Goal: Task Accomplishment & Management: Use online tool/utility

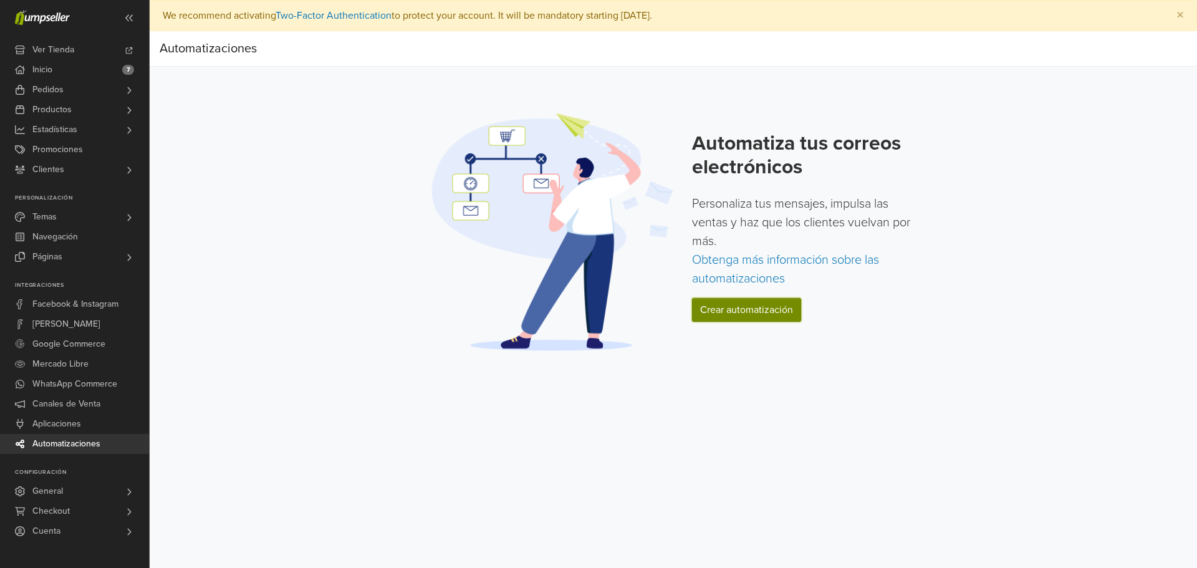
click at [774, 314] on link "Crear automatización" at bounding box center [746, 310] width 109 height 24
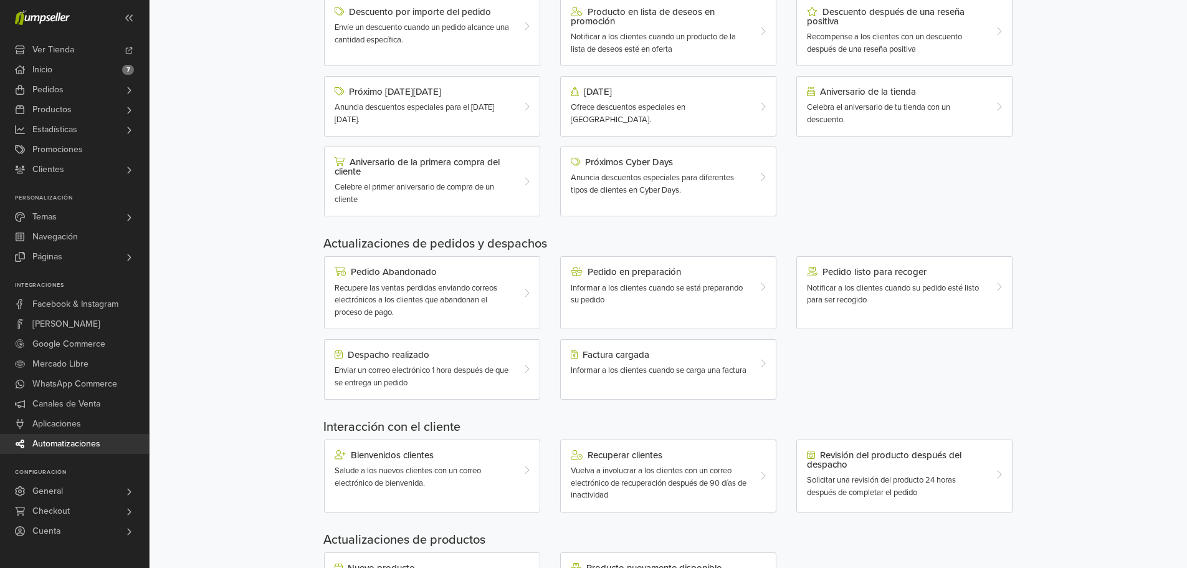
scroll to position [187, 0]
click at [732, 314] on div "Pedido en preparación Informar a los clientes cuando se está preparando su pedi…" at bounding box center [668, 290] width 216 height 73
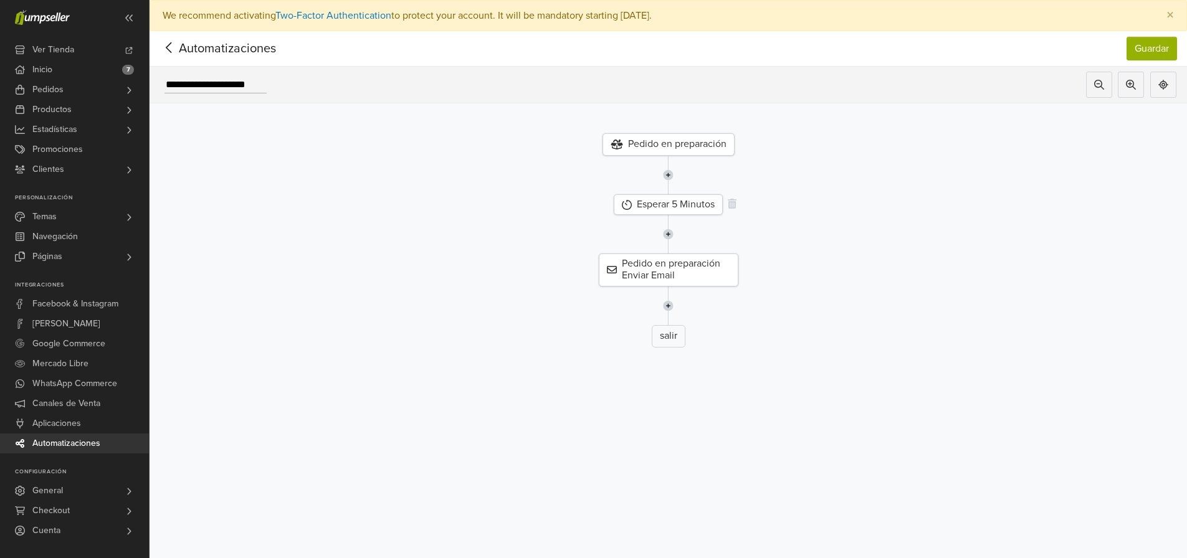
click at [686, 207] on div "Esperar 5 Minutos" at bounding box center [668, 204] width 109 height 21
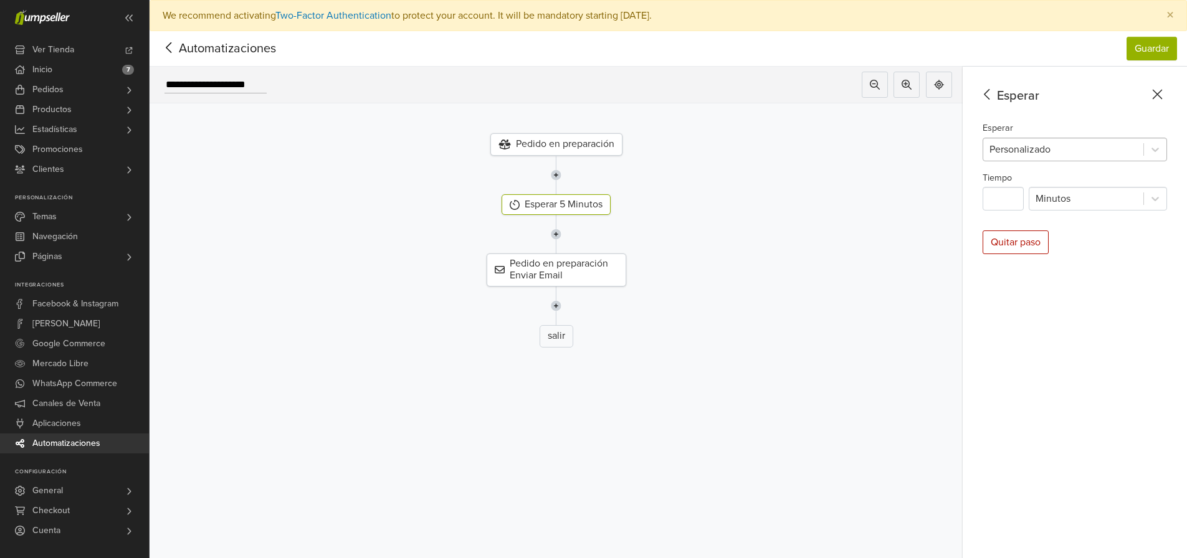
click at [1020, 149] on div at bounding box center [1064, 149] width 148 height 17
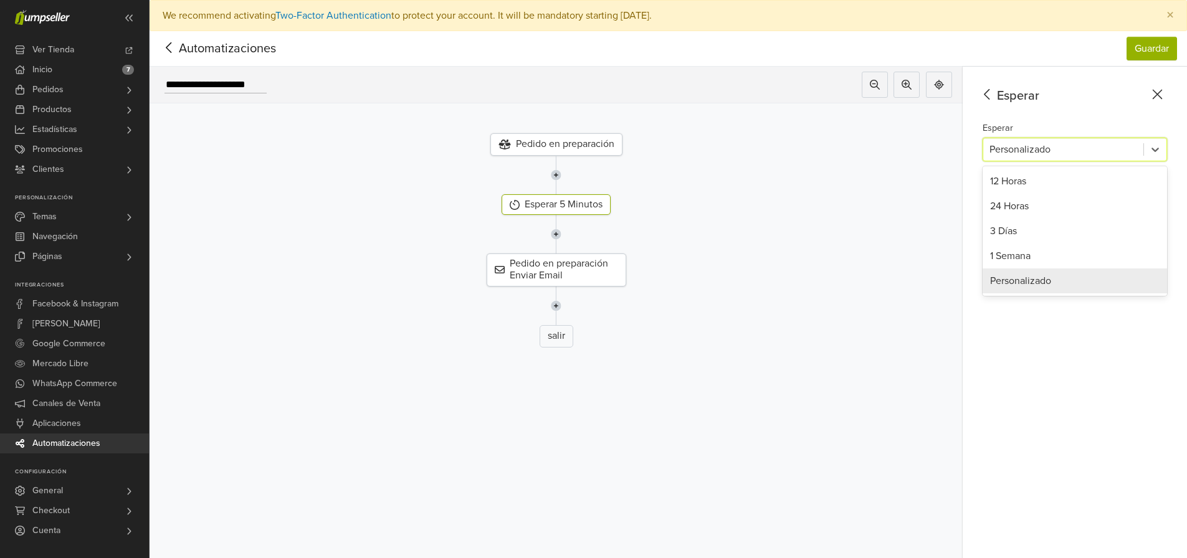
click at [1020, 149] on div at bounding box center [1064, 149] width 148 height 17
click at [443, 175] on div at bounding box center [556, 175] width 832 height 39
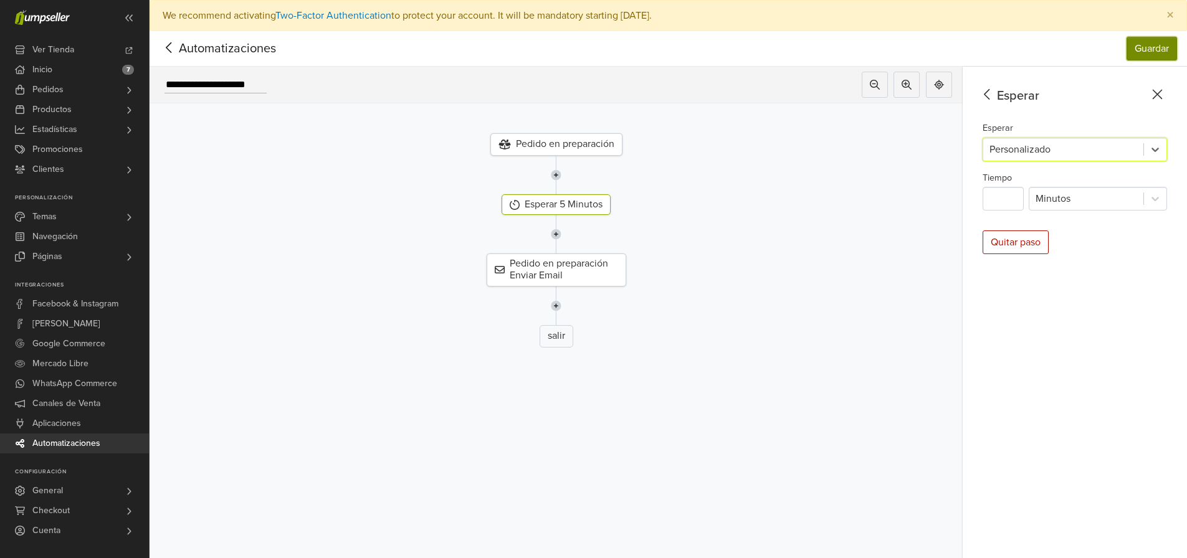
click at [1144, 52] on button "Guardar" at bounding box center [1152, 49] width 50 height 24
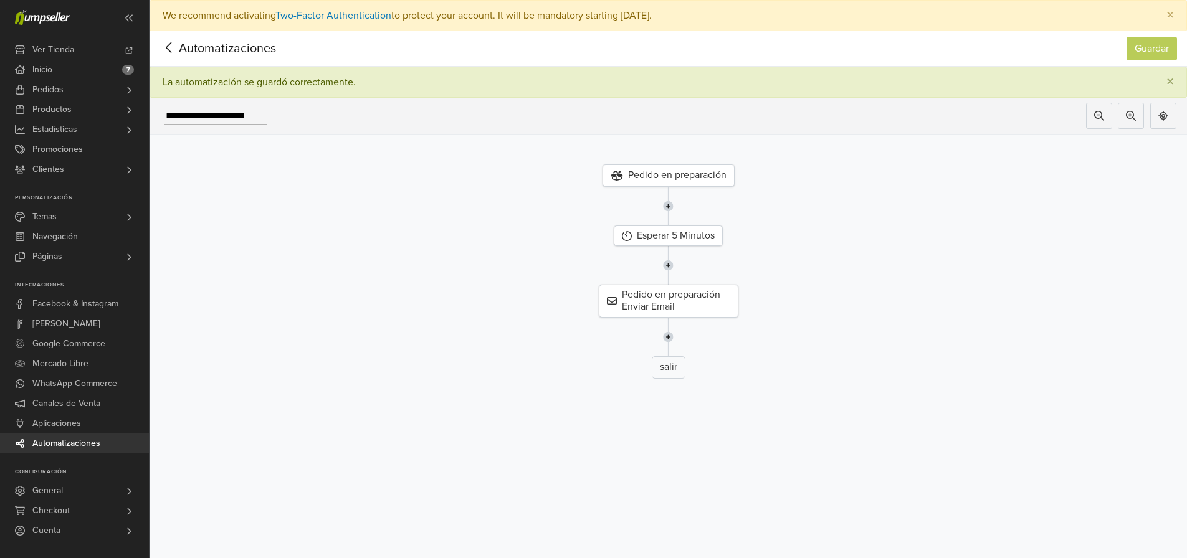
click at [165, 45] on icon at bounding box center [169, 48] width 19 height 16
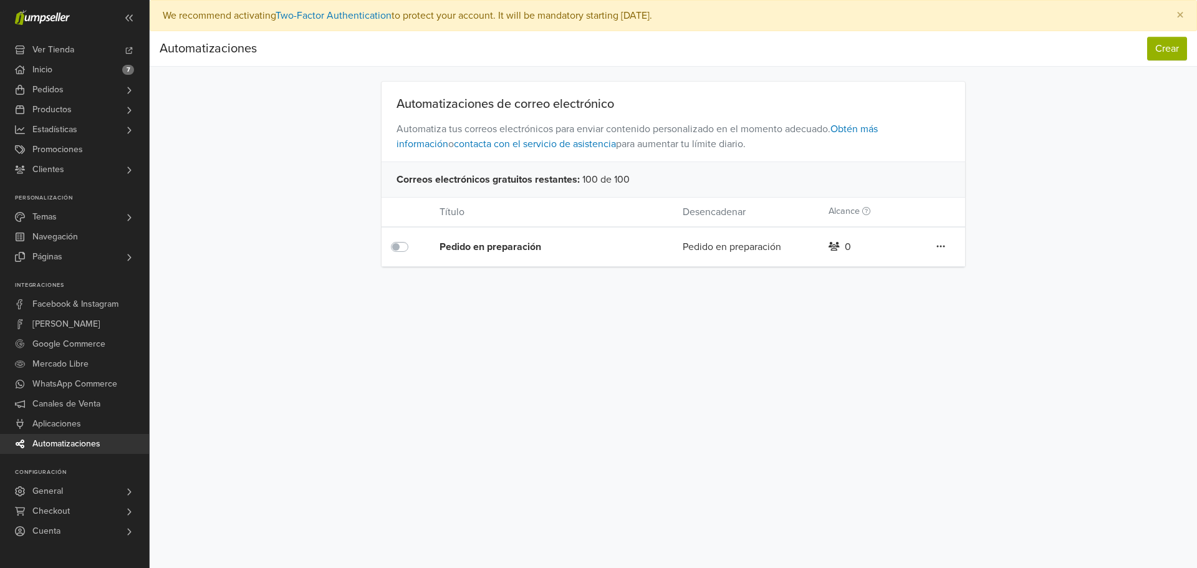
click at [944, 249] on icon at bounding box center [940, 246] width 9 height 10
click at [977, 243] on div "Automatizaciones de correo electrónico Automatiza tus correos electrónicos para…" at bounding box center [673, 174] width 710 height 185
click at [52, 437] on span "Automatizaciones" at bounding box center [66, 444] width 68 height 20
click at [1150, 50] on button "Crear" at bounding box center [1167, 49] width 40 height 24
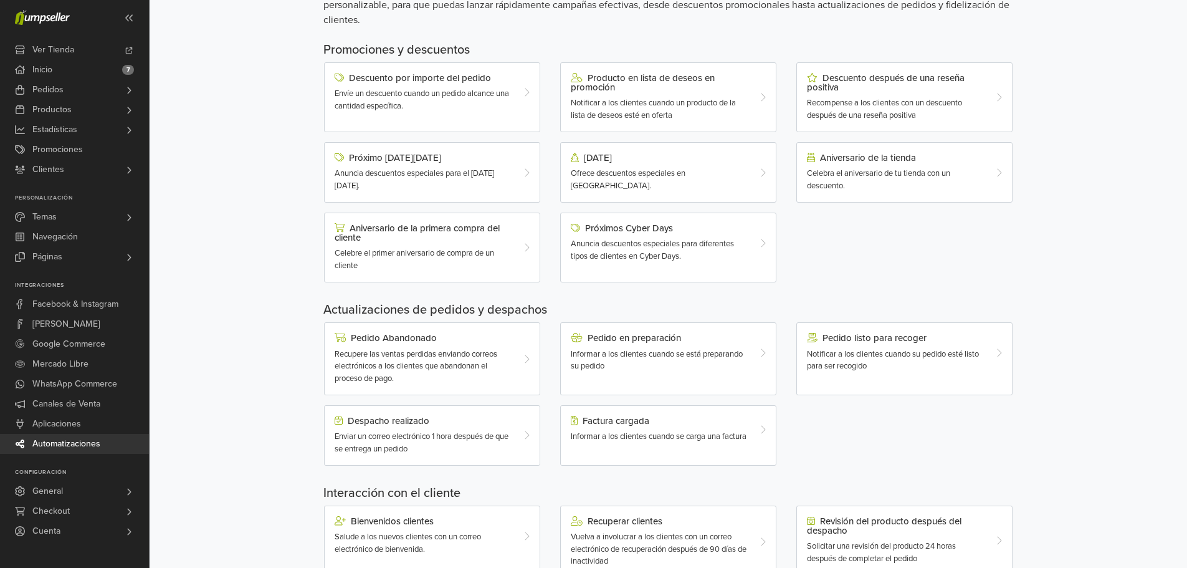
scroll to position [260, 0]
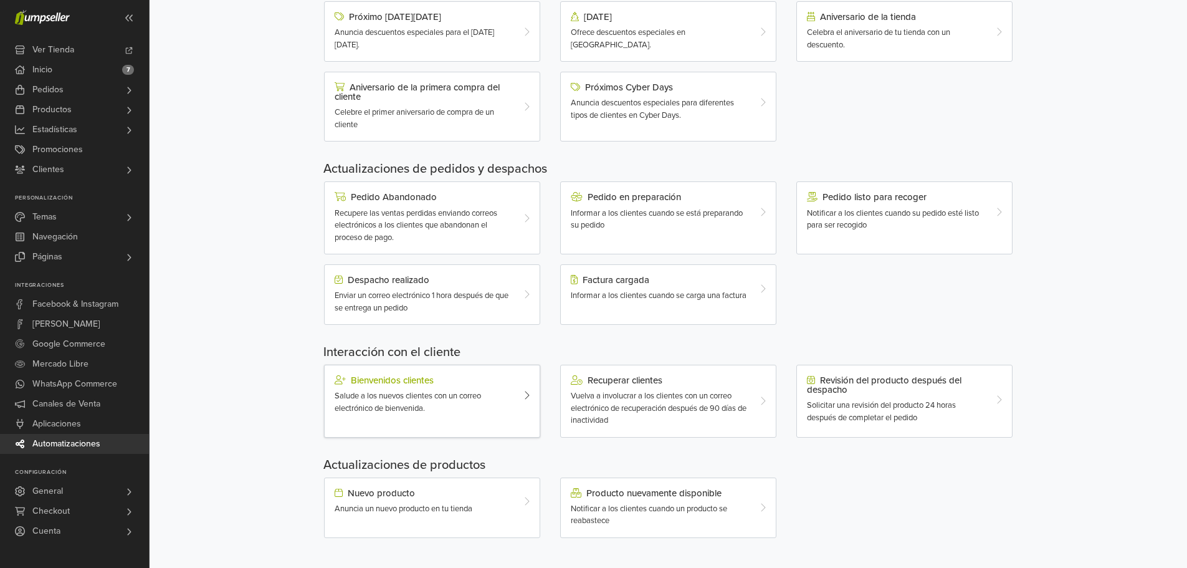
click at [456, 399] on span "Salude a los nuevos clientes con un correo electrónico de bienvenida." at bounding box center [408, 402] width 146 height 22
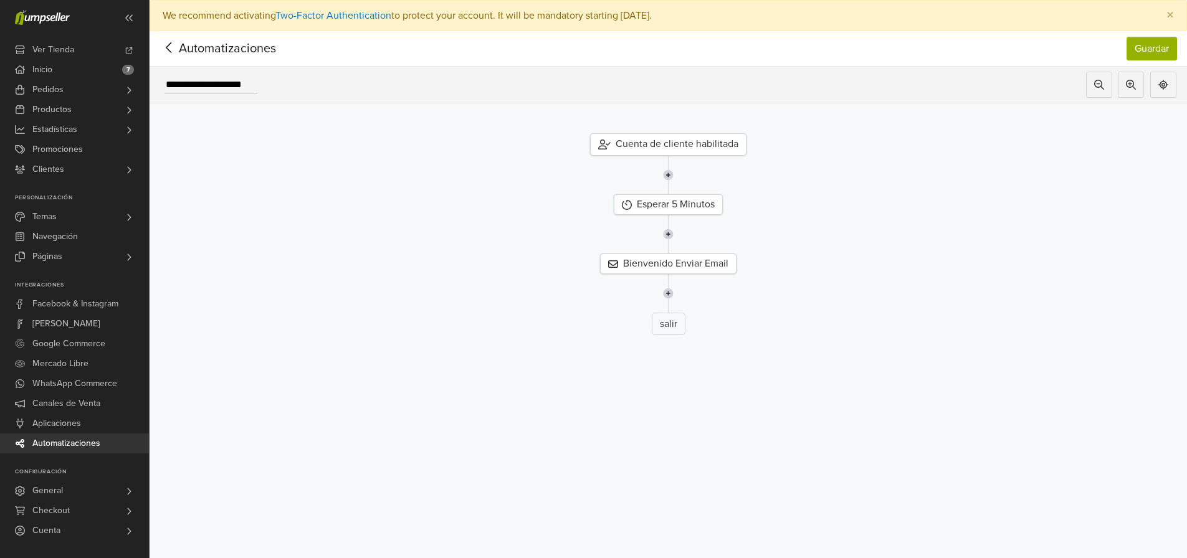
click at [689, 147] on div "Cuenta de cliente habilitada" at bounding box center [668, 144] width 156 height 22
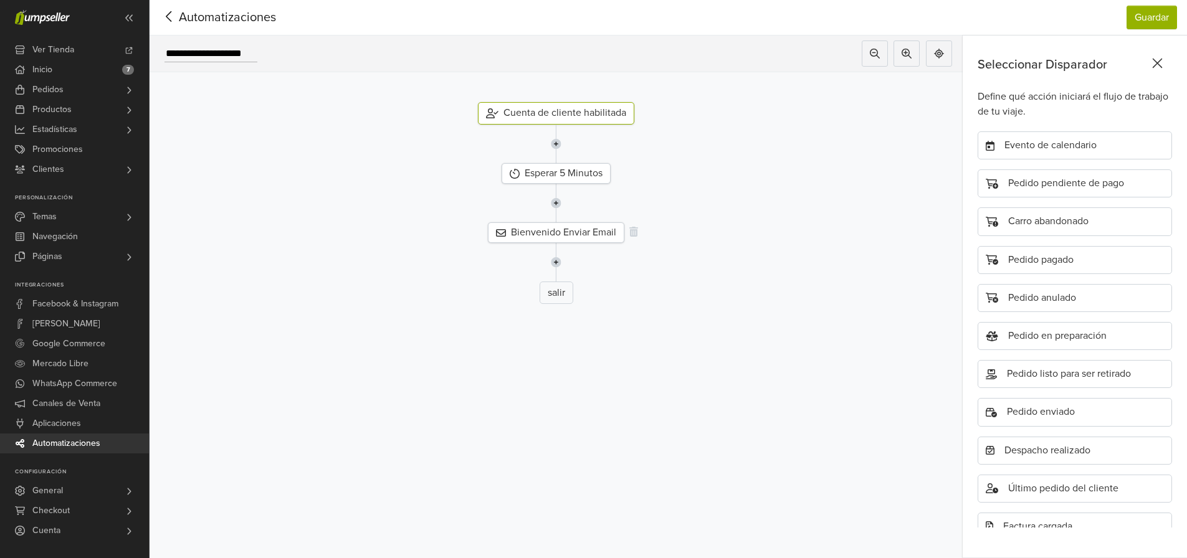
click at [597, 222] on div "Bienvenido Enviar Email" at bounding box center [556, 232] width 136 height 21
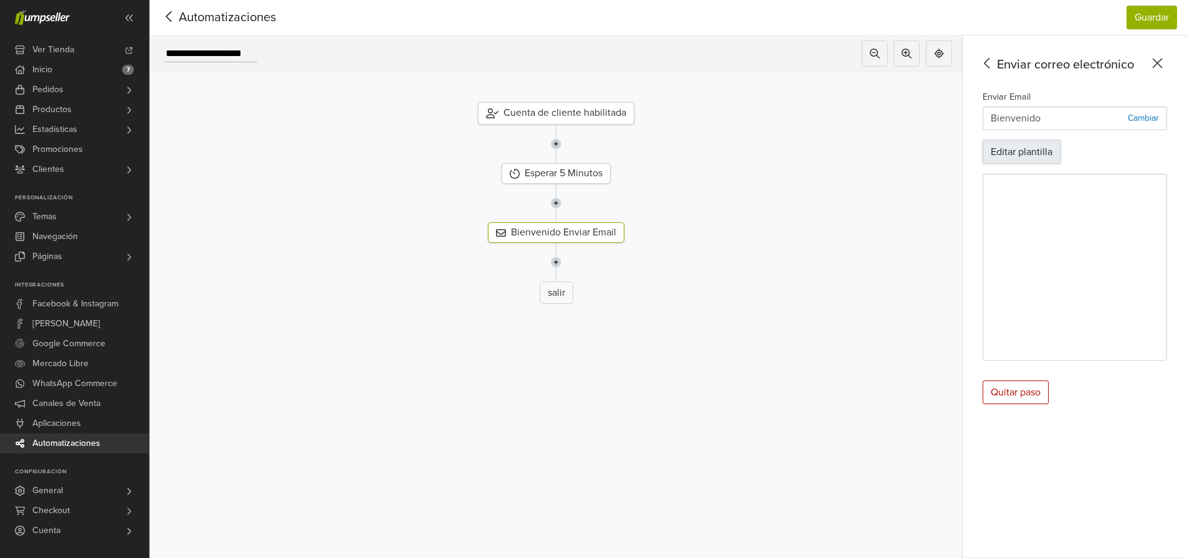
click at [1026, 141] on button "Editar plantilla" at bounding box center [1022, 152] width 78 height 24
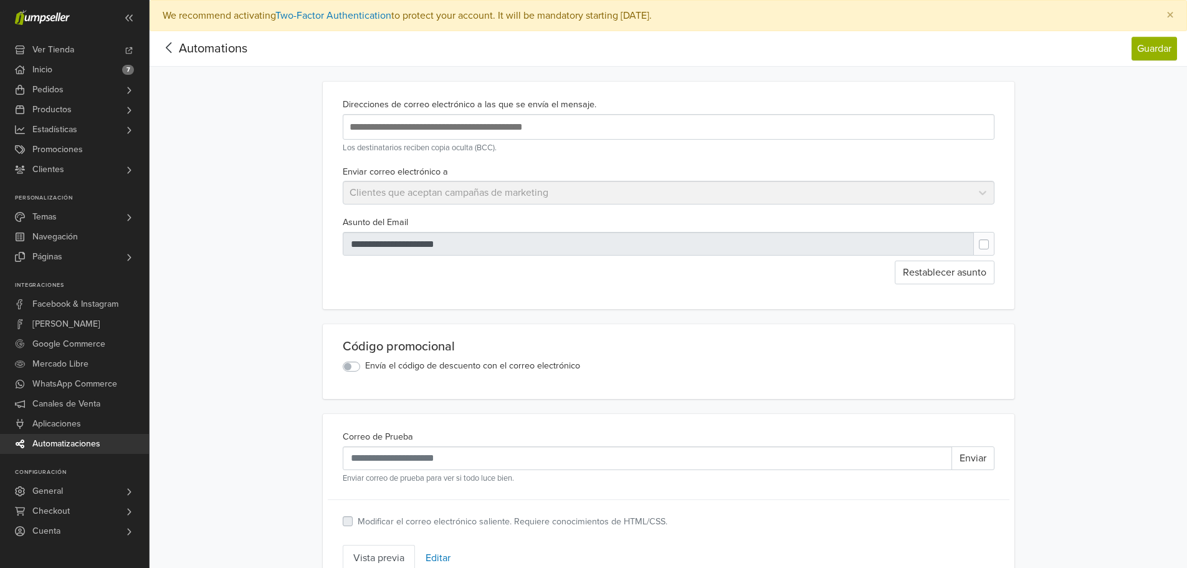
click at [1118, 44] on nav "Automations Guardar Automations Guardar" at bounding box center [669, 49] width 1038 height 36
click at [1138, 47] on button "Guardar" at bounding box center [1154, 49] width 45 height 24
click at [127, 13] on icon at bounding box center [129, 18] width 10 height 10
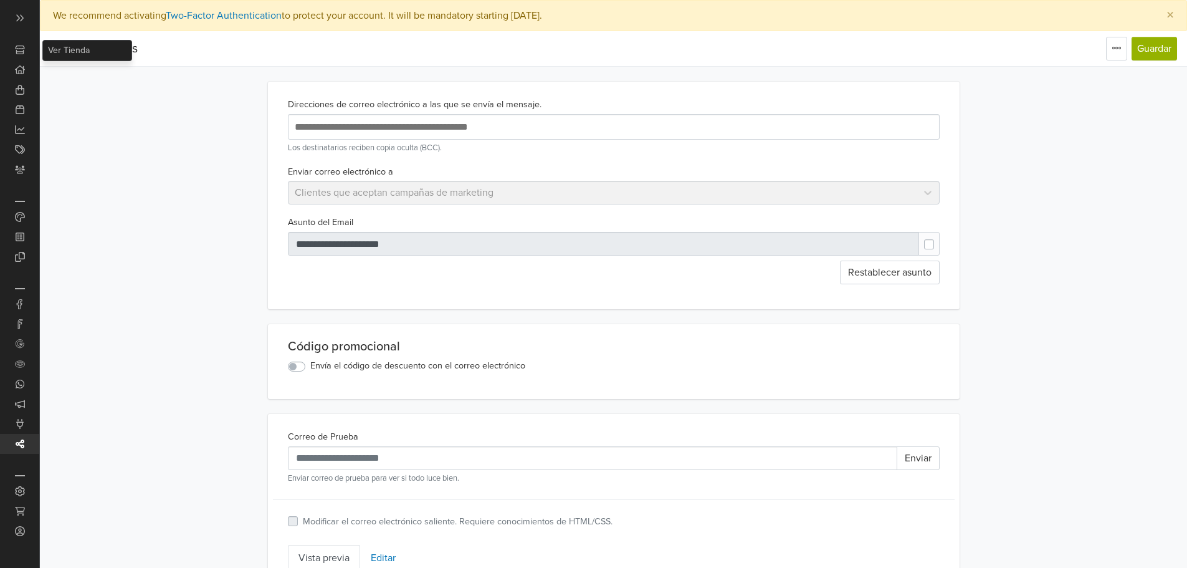
click at [9, 9] on div at bounding box center [19, 17] width 39 height 35
click at [22, 17] on icon at bounding box center [20, 18] width 10 height 10
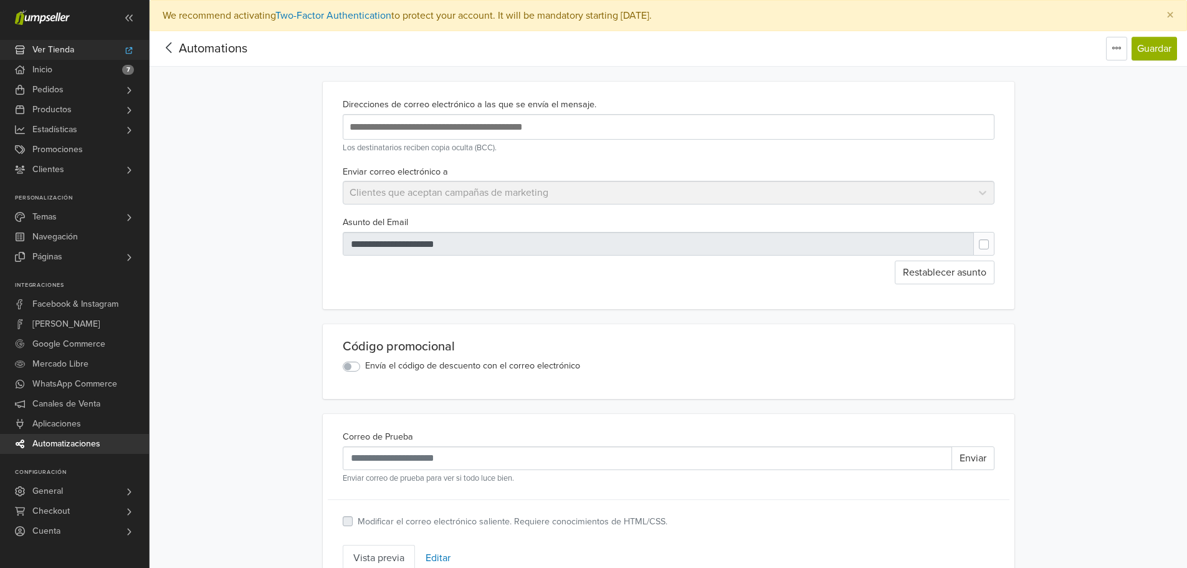
click at [44, 48] on span "Ver Tienda" at bounding box center [53, 50] width 42 height 20
click at [124, 15] on icon at bounding box center [129, 18] width 10 height 10
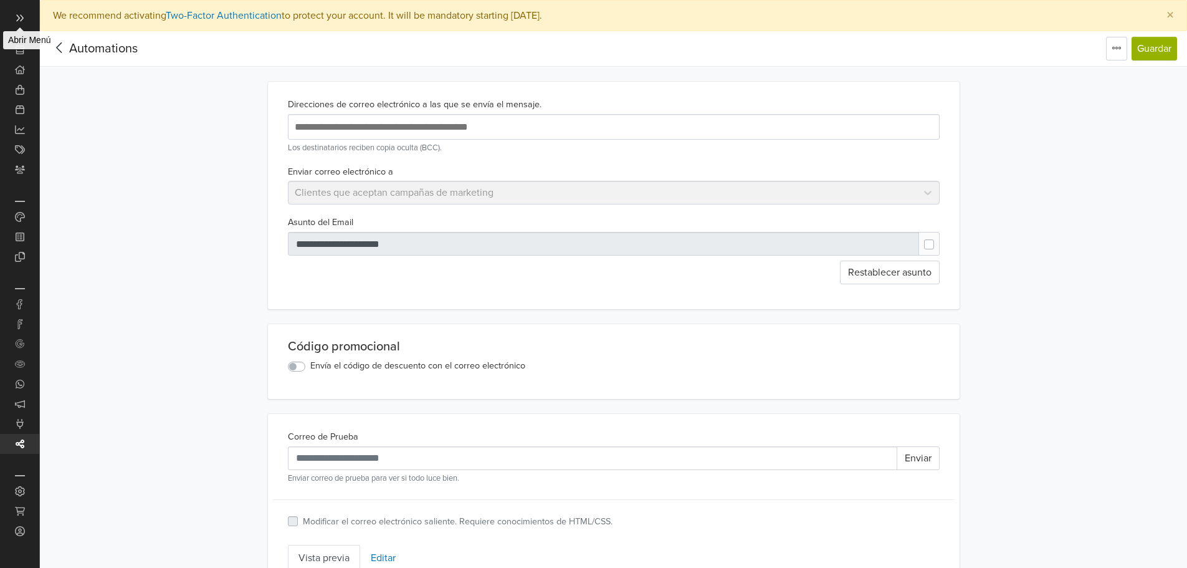
click at [27, 16] on span at bounding box center [20, 17] width 20 height 20
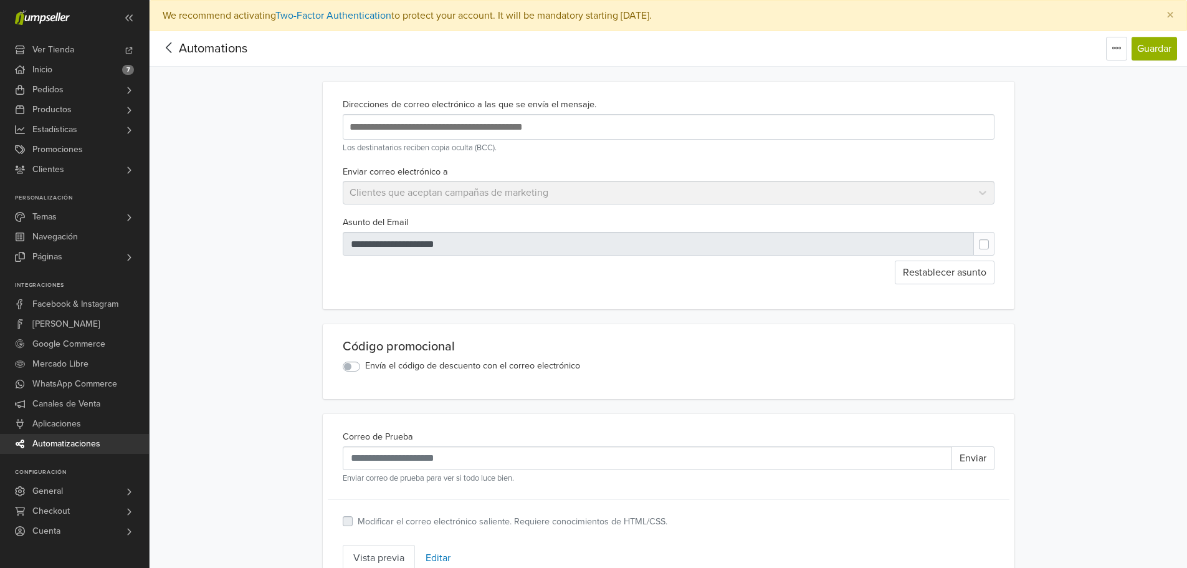
click at [31, 17] on icon at bounding box center [42, 17] width 55 height 15
click at [46, 70] on span "Inicio" at bounding box center [42, 70] width 20 height 20
click at [67, 251] on link "Páginas" at bounding box center [74, 257] width 149 height 20
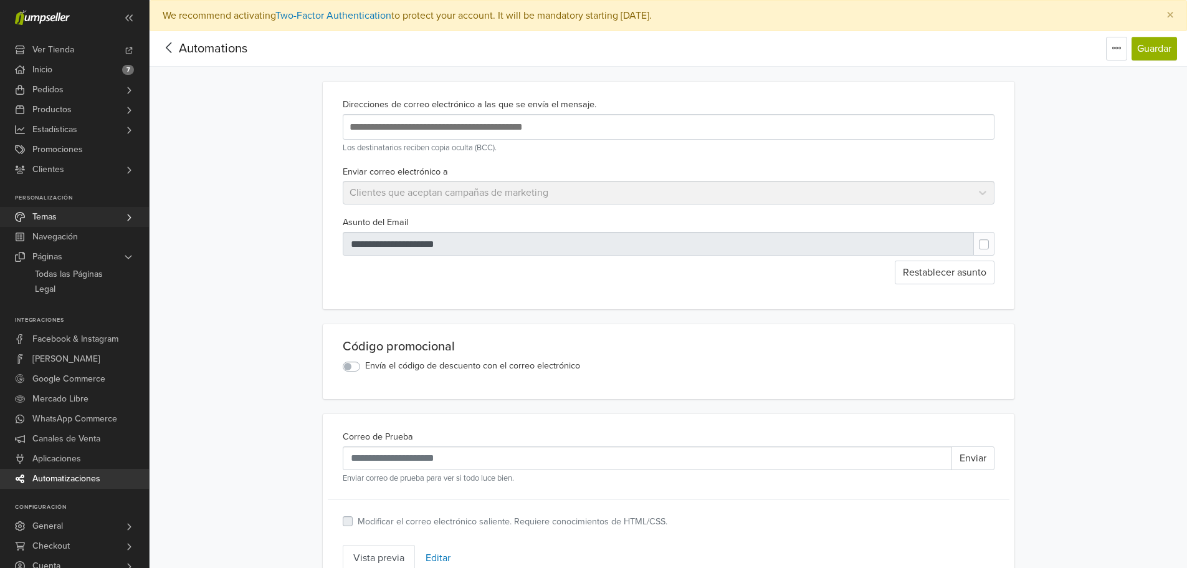
click at [93, 220] on link "Temas" at bounding box center [74, 217] width 149 height 20
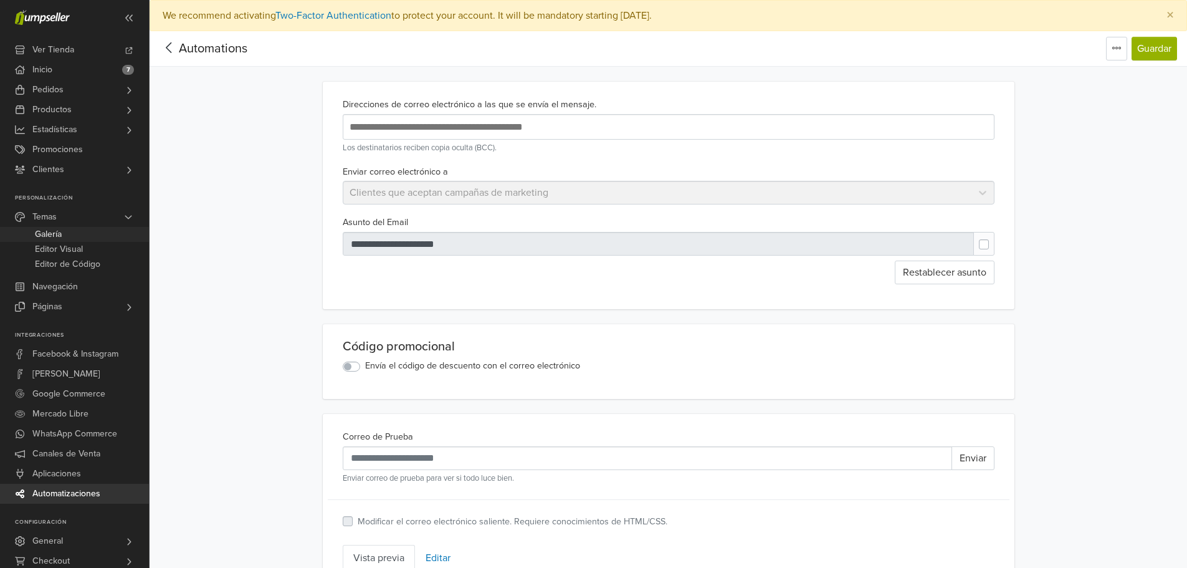
click at [82, 238] on link "Galería" at bounding box center [74, 234] width 149 height 15
